Goal: Register for event/course

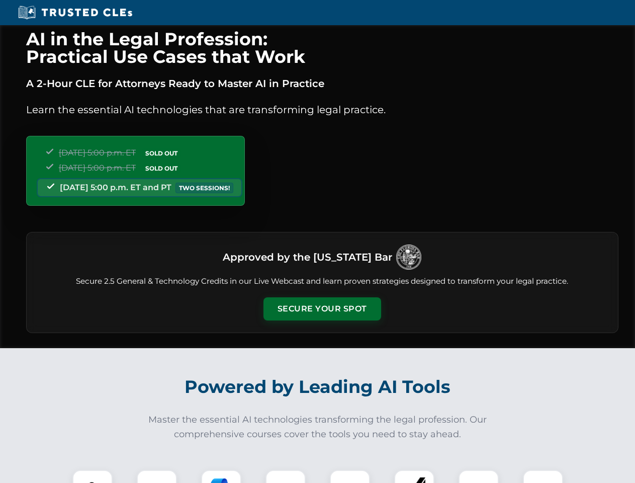
click at [322, 309] on button "Secure Your Spot" at bounding box center [322, 308] width 118 height 23
click at [93, 476] on img at bounding box center [92, 489] width 29 height 29
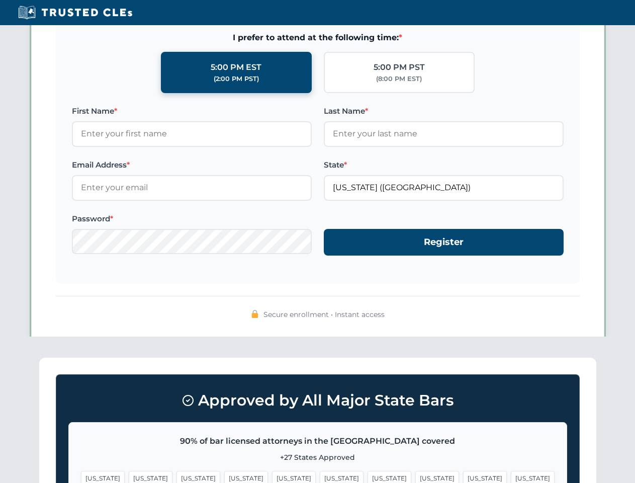
click at [368, 476] on span "[US_STATE]" at bounding box center [390, 478] width 44 height 15
click at [463, 476] on span "[US_STATE]" at bounding box center [485, 478] width 44 height 15
